Goal: Find specific page/section: Find specific page/section

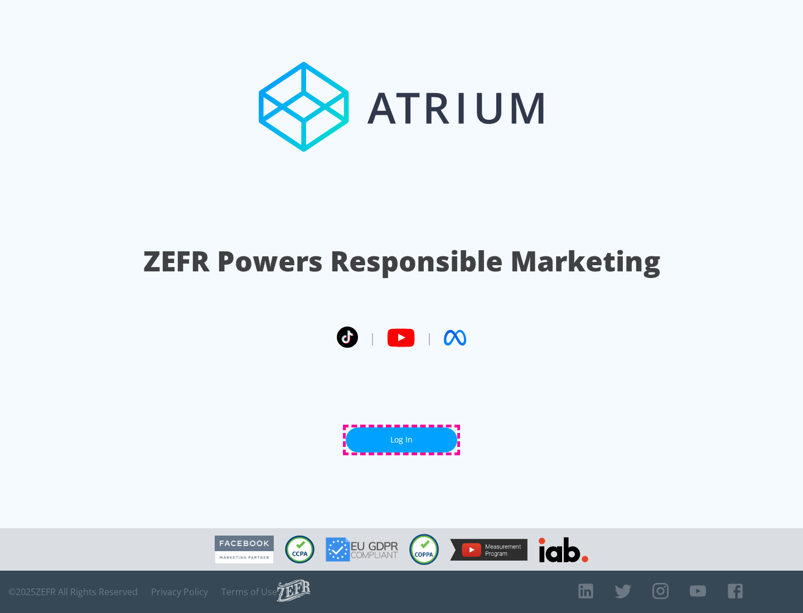
click at [401, 440] on link "Log In" at bounding box center [401, 440] width 111 height 25
